Goal: Find specific page/section: Find specific page/section

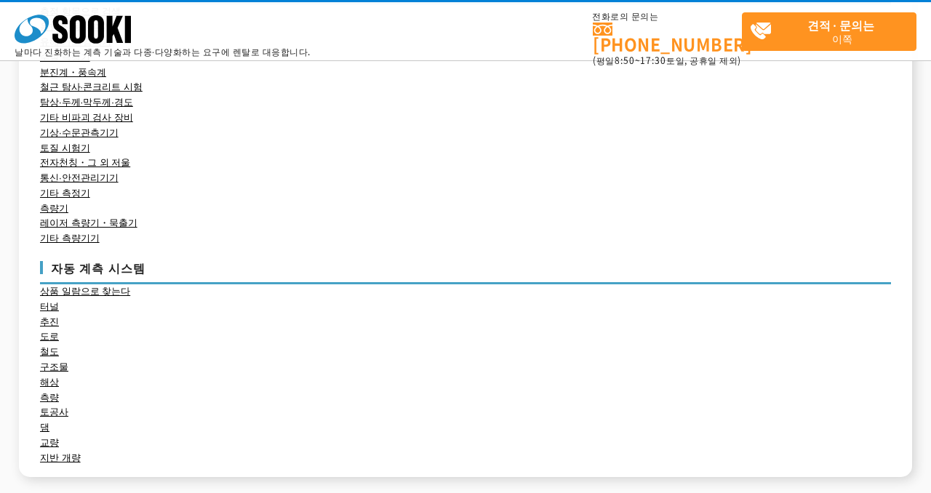
scroll to position [292, 0]
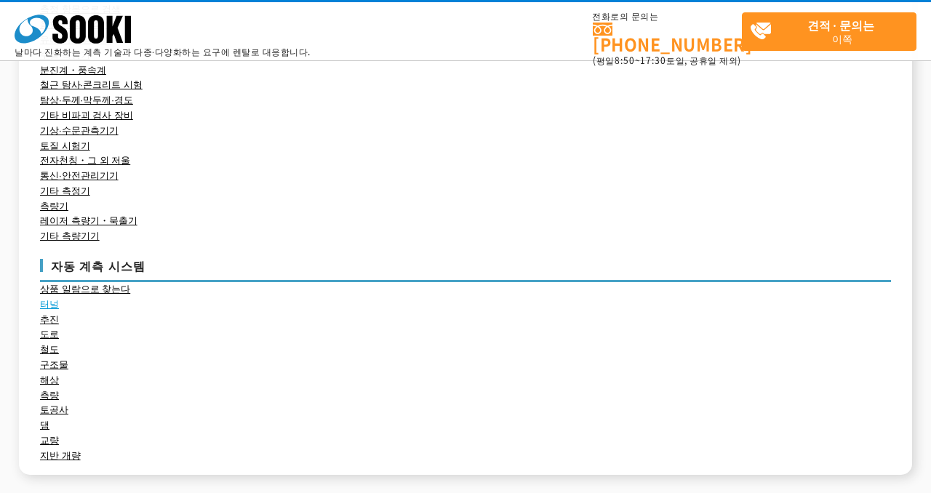
click at [54, 305] on font "터널" at bounding box center [49, 304] width 19 height 11
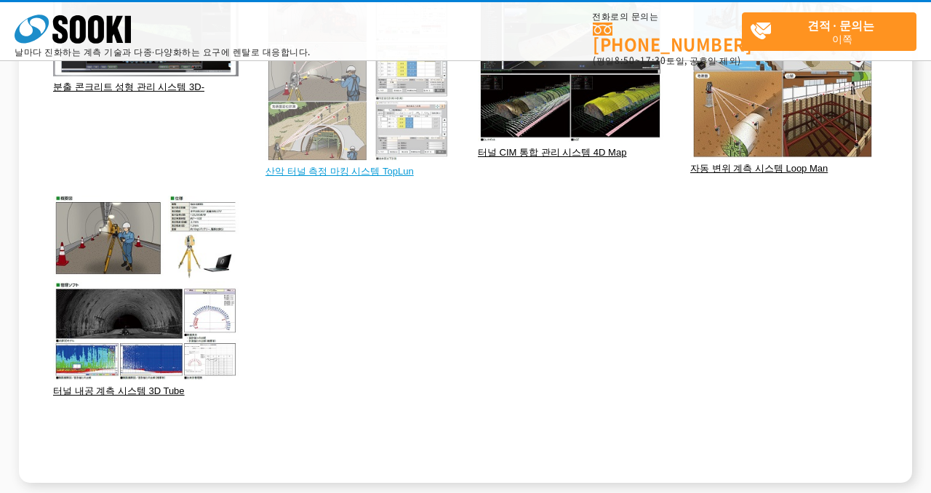
scroll to position [268, 0]
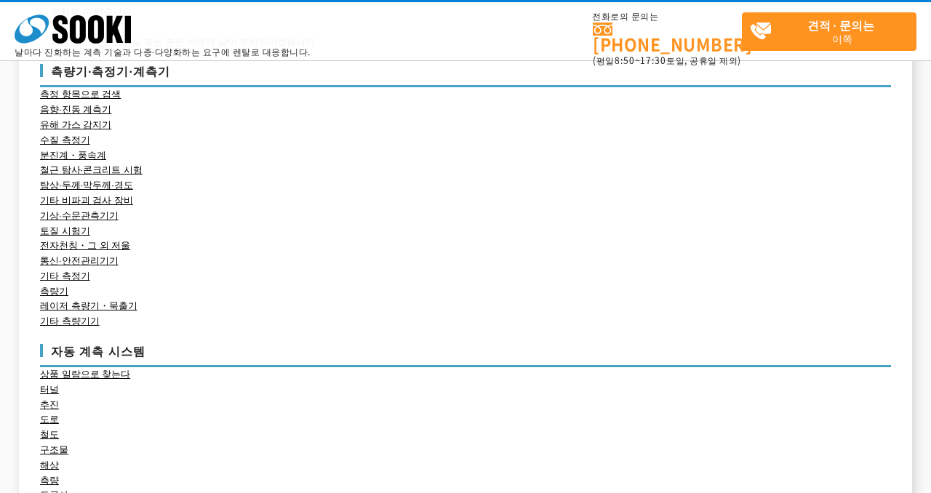
scroll to position [199, 0]
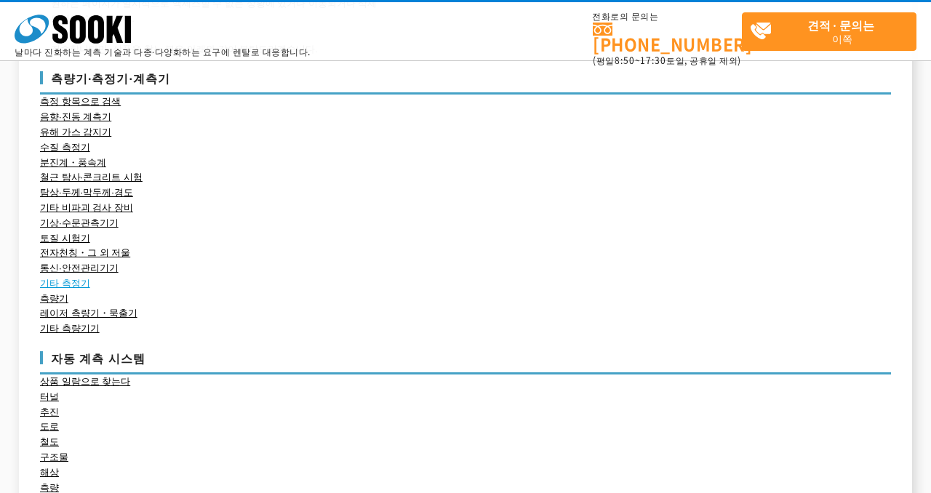
click at [72, 287] on font "기타 측정기" at bounding box center [65, 283] width 50 height 11
